Goal: Task Accomplishment & Management: Manage account settings

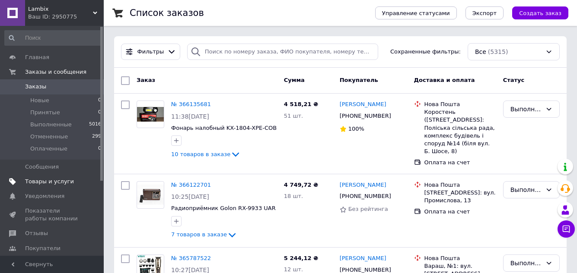
click at [42, 184] on span "Товары и услуги" at bounding box center [49, 182] width 49 height 8
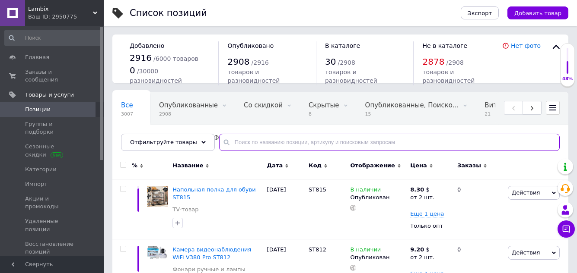
click at [257, 146] on input "text" at bounding box center [389, 142] width 340 height 17
type input "9933"
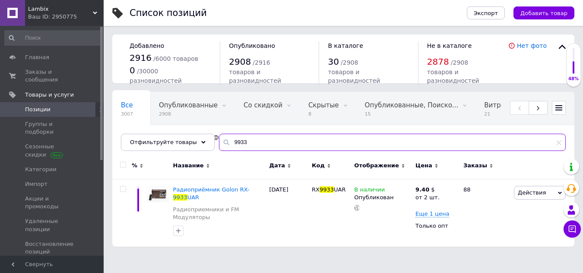
click at [250, 140] on input "9933" at bounding box center [392, 142] width 347 height 17
type input "381"
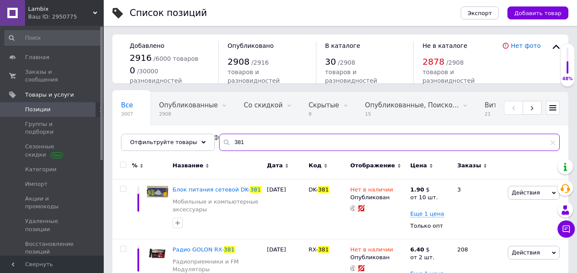
click at [253, 141] on input "381" at bounding box center [389, 142] width 340 height 17
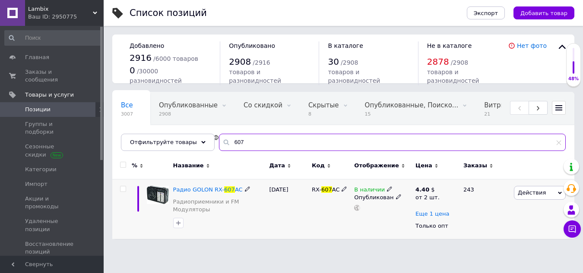
type input "607"
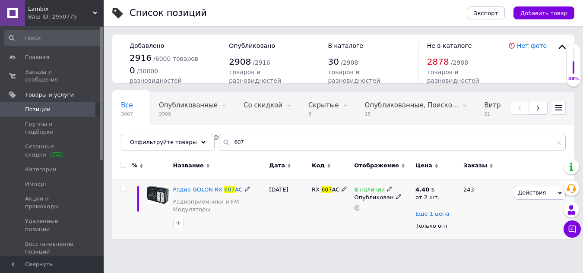
click at [429, 216] on span "Еще 1 цена" at bounding box center [432, 214] width 34 height 7
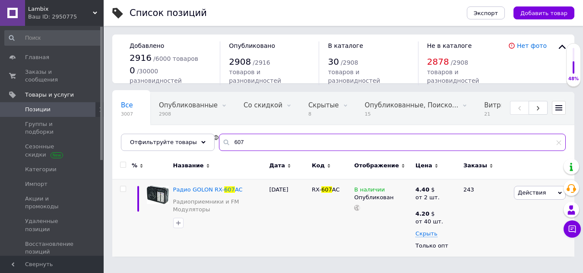
click at [250, 145] on input "607" at bounding box center [392, 142] width 347 height 17
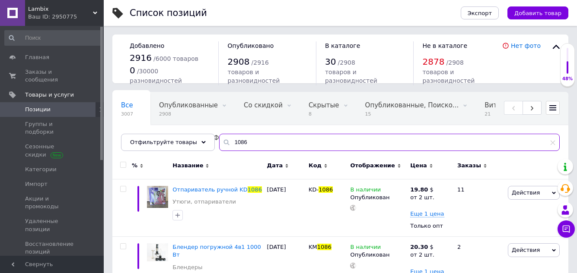
scroll to position [30, 0]
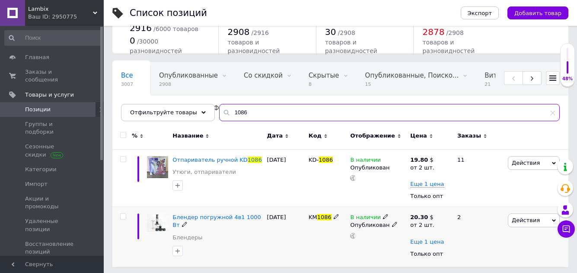
type input "1086"
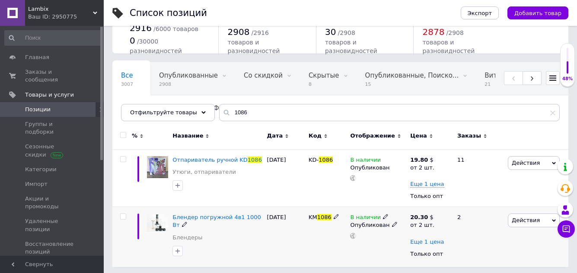
click at [424, 244] on span "Еще 1 цена" at bounding box center [427, 242] width 34 height 7
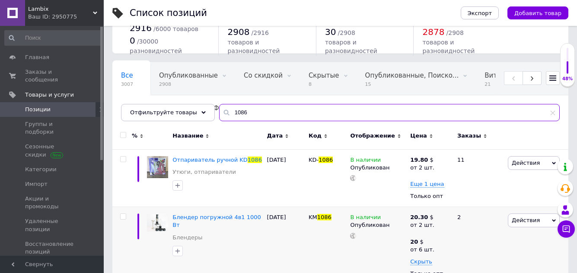
click at [265, 116] on input "1086" at bounding box center [389, 112] width 340 height 17
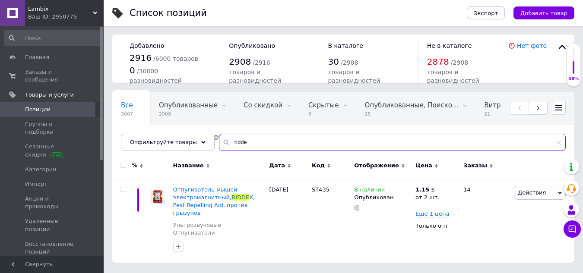
type input "ridde"
